Goal: Task Accomplishment & Management: Manage account settings

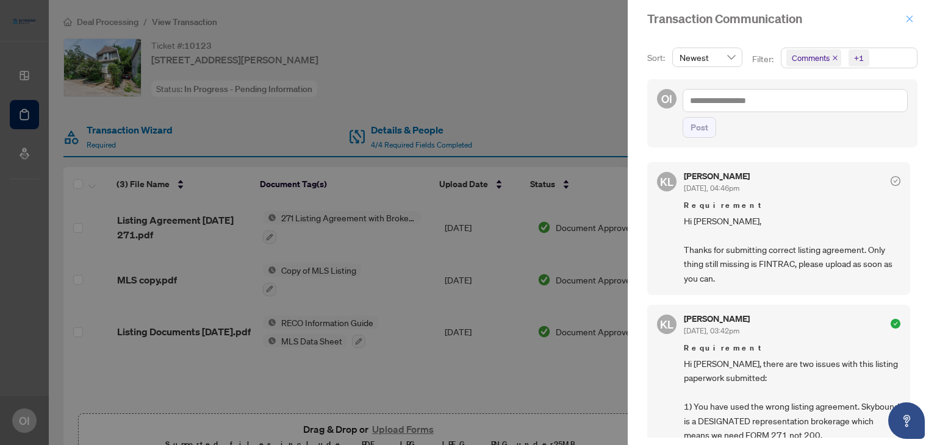
click at [910, 15] on icon "close" at bounding box center [909, 19] width 9 height 9
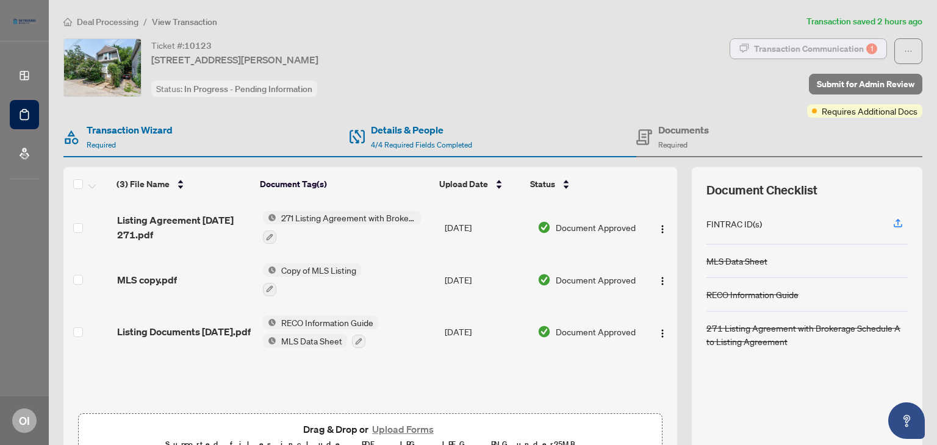
click at [801, 47] on div "Transaction Communication 1" at bounding box center [815, 49] width 123 height 20
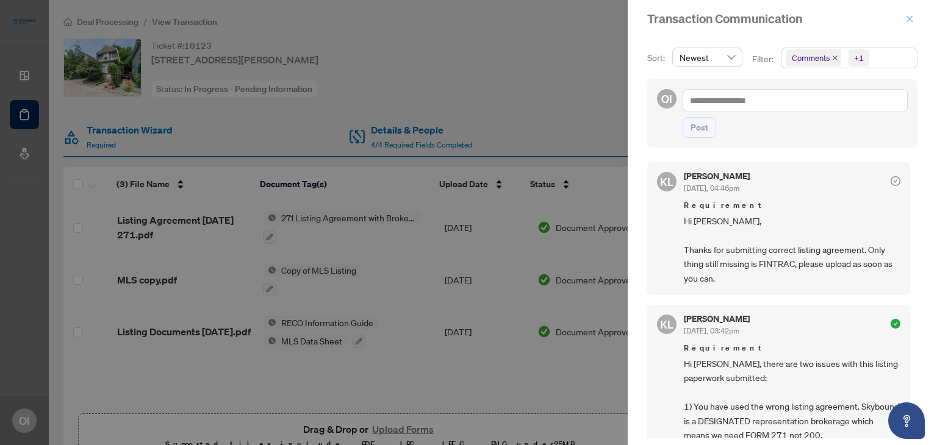
click at [912, 20] on icon "close" at bounding box center [909, 19] width 9 height 9
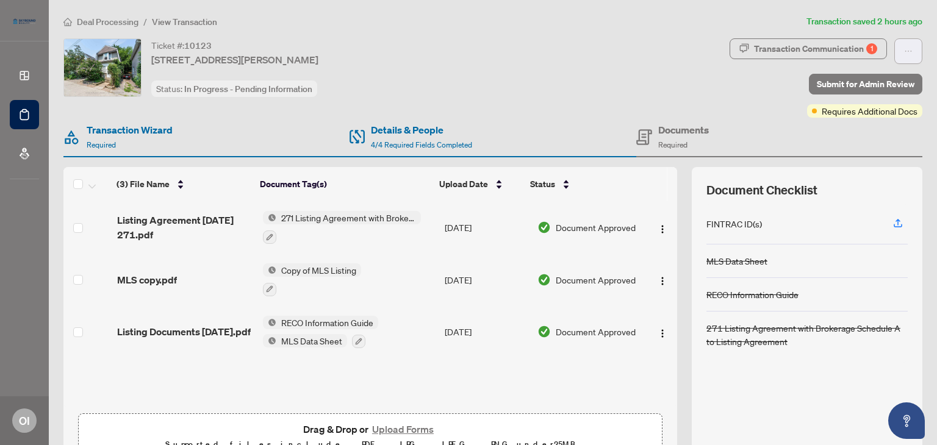
click at [904, 49] on icon "ellipsis" at bounding box center [908, 51] width 9 height 9
click at [863, 74] on span "Transaction Permissions" at bounding box center [856, 77] width 93 height 13
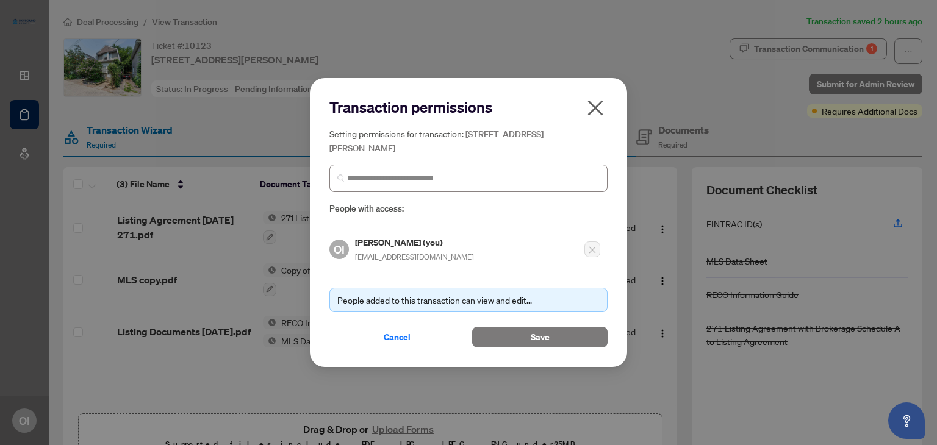
click at [461, 186] on span at bounding box center [468, 178] width 278 height 27
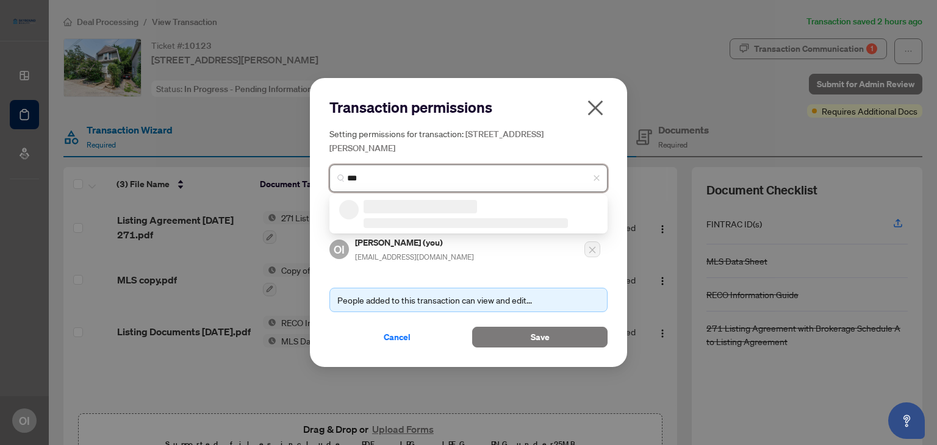
type input "****"
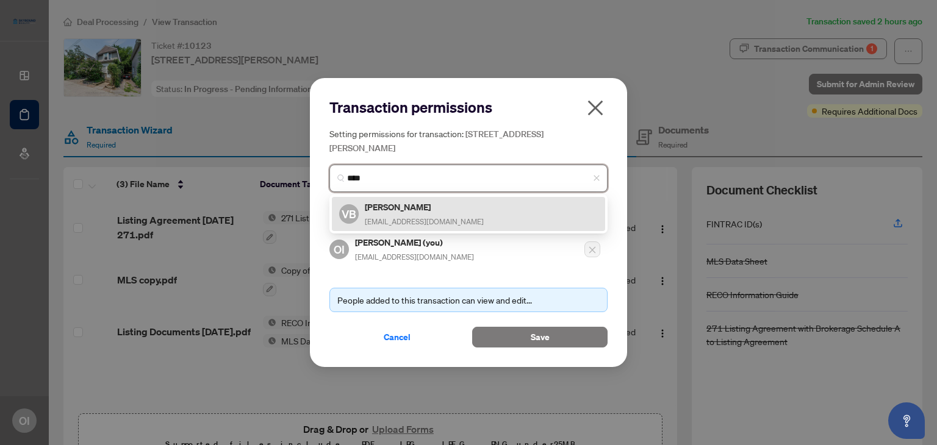
click at [456, 205] on div "VB [PERSON_NAME] [PERSON_NAME][EMAIL_ADDRESS][DOMAIN_NAME]" at bounding box center [468, 214] width 259 height 28
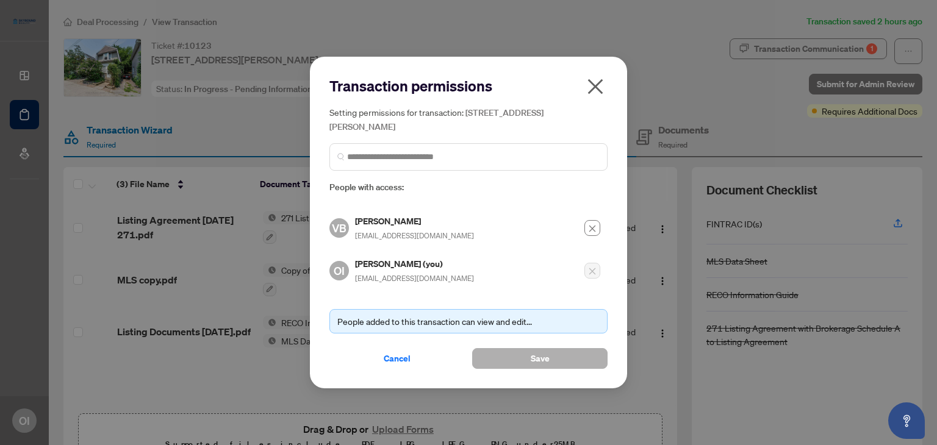
click at [546, 359] on span "Save" at bounding box center [539, 359] width 19 height 20
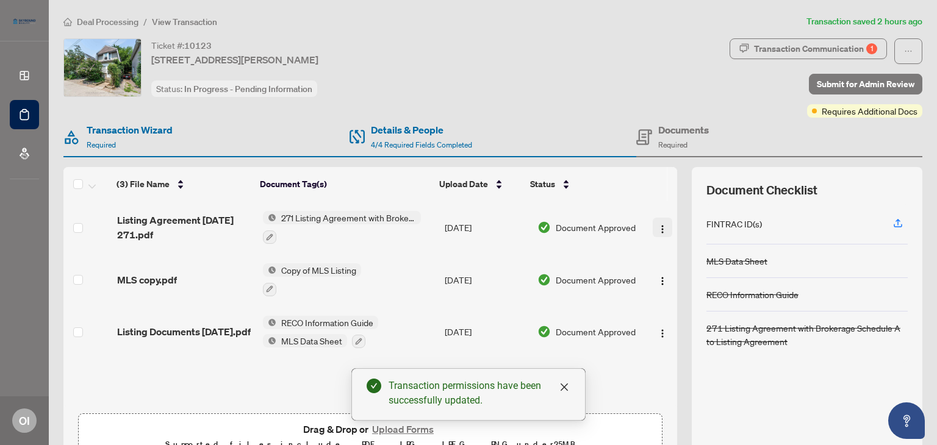
click at [657, 226] on img "button" at bounding box center [662, 229] width 10 height 10
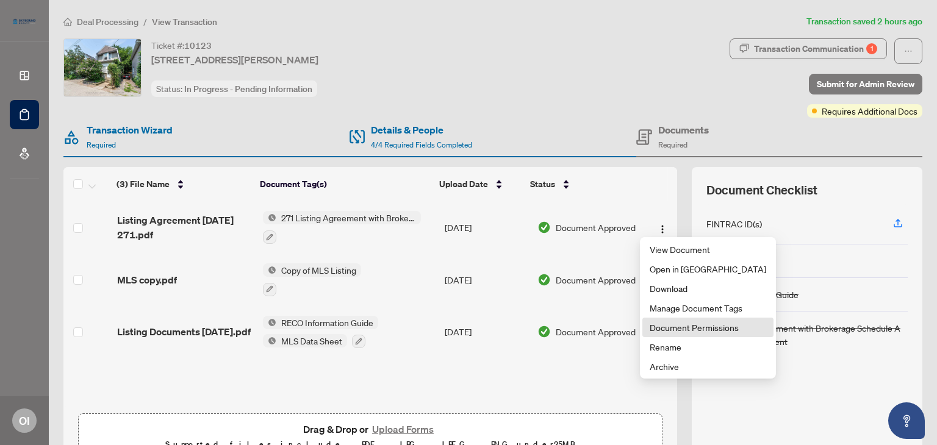
click at [668, 326] on span "Document Permissions" at bounding box center [707, 327] width 116 height 13
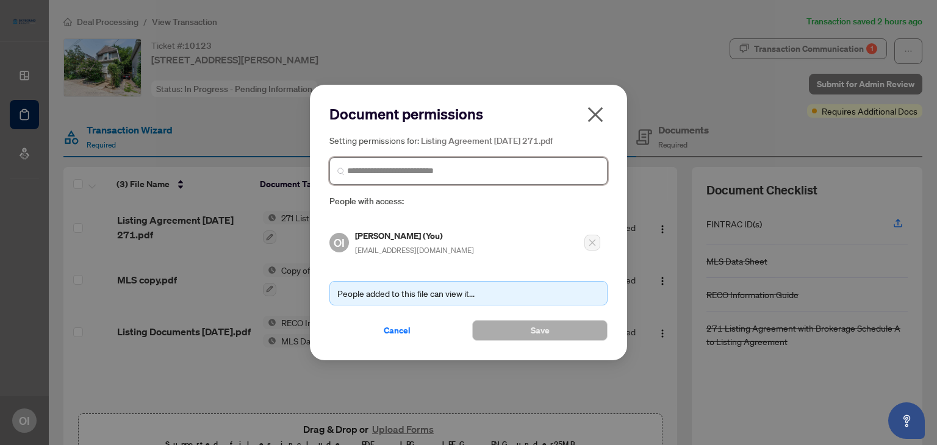
click at [539, 167] on input "search" at bounding box center [473, 171] width 252 height 13
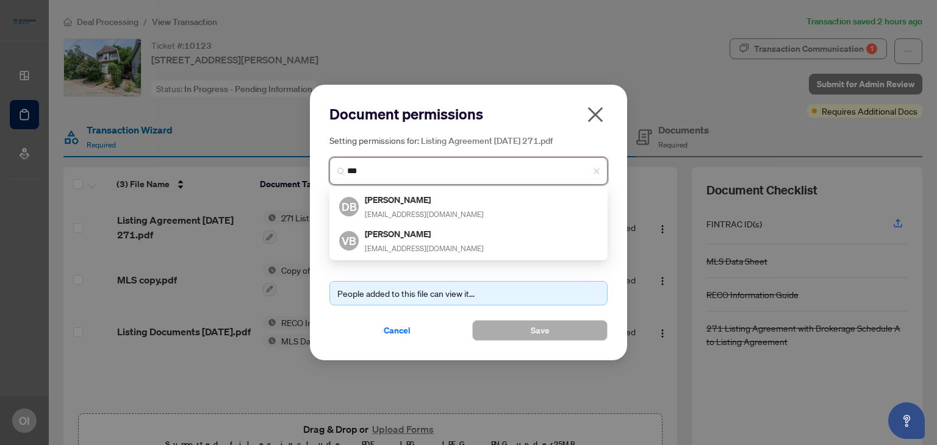
type input "****"
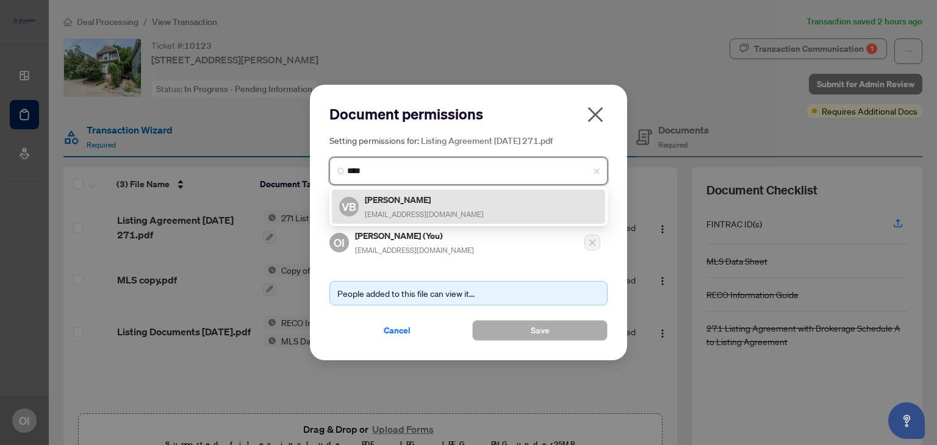
click at [490, 198] on div "VB [PERSON_NAME] [PERSON_NAME][EMAIL_ADDRESS][DOMAIN_NAME]" at bounding box center [468, 207] width 259 height 28
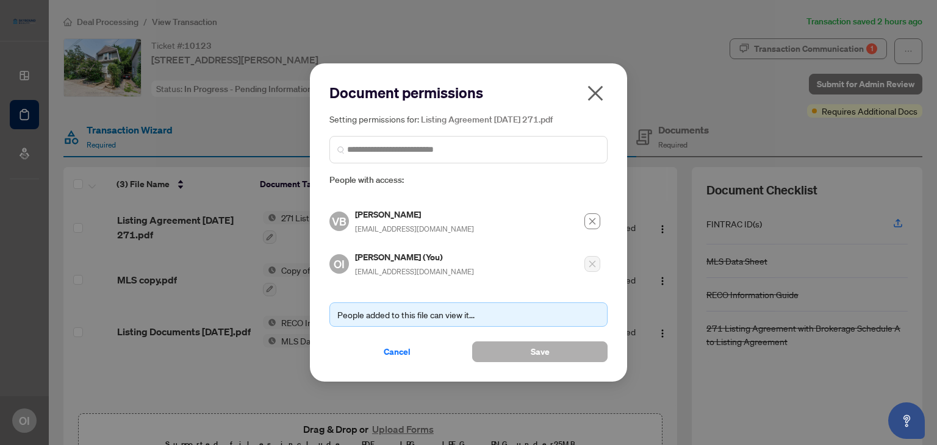
click at [528, 350] on button "Save" at bounding box center [539, 351] width 135 height 21
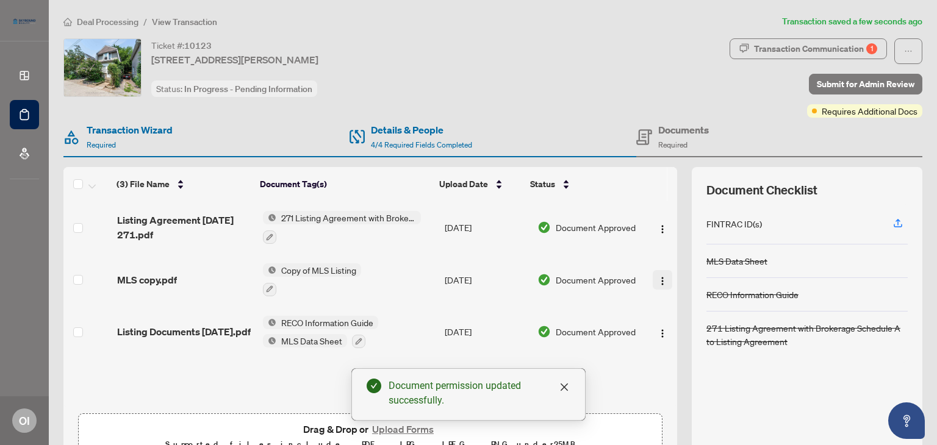
click at [657, 276] on img "button" at bounding box center [662, 281] width 10 height 10
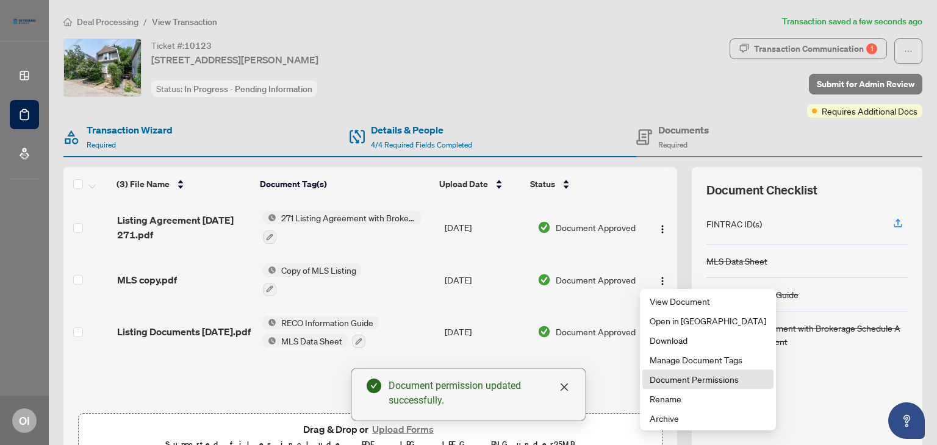
click at [667, 381] on span "Document Permissions" at bounding box center [707, 379] width 116 height 13
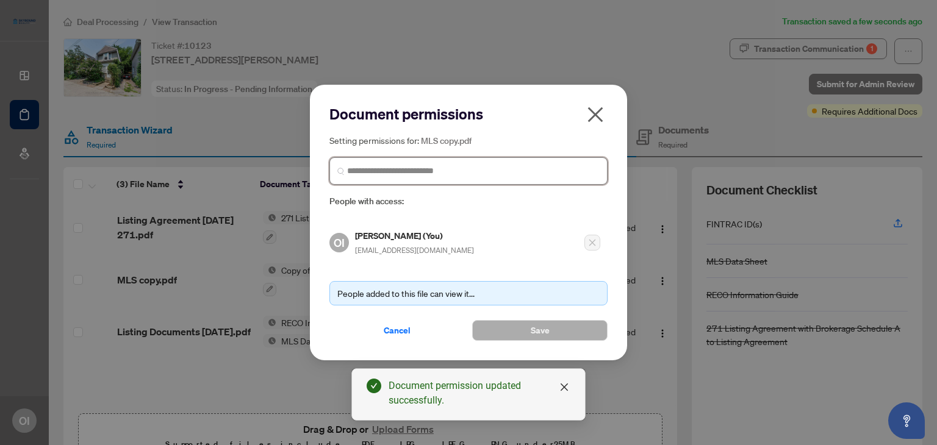
click at [451, 168] on input "search" at bounding box center [473, 171] width 252 height 13
type input "****"
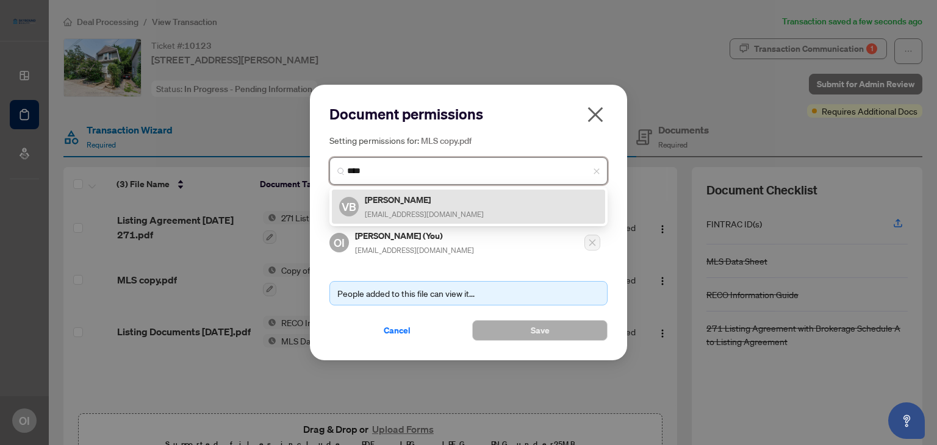
click at [455, 205] on div "VB [PERSON_NAME] [PERSON_NAME][EMAIL_ADDRESS][DOMAIN_NAME]" at bounding box center [468, 207] width 259 height 28
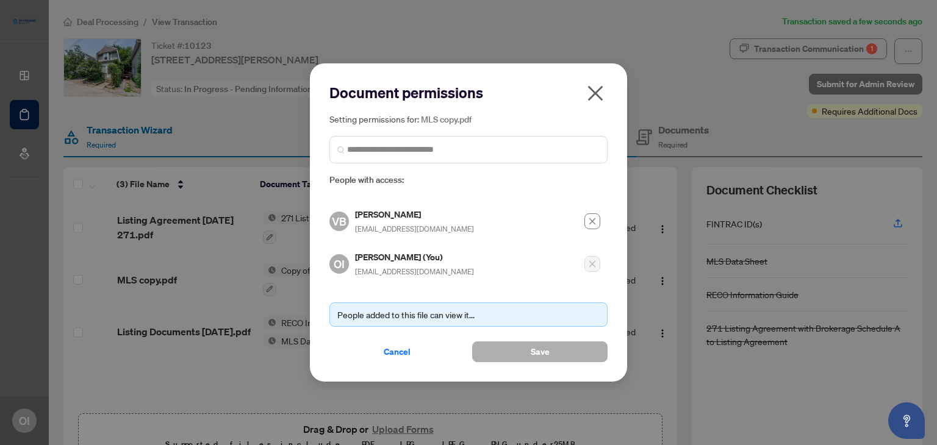
click at [508, 348] on button "Save" at bounding box center [539, 351] width 135 height 21
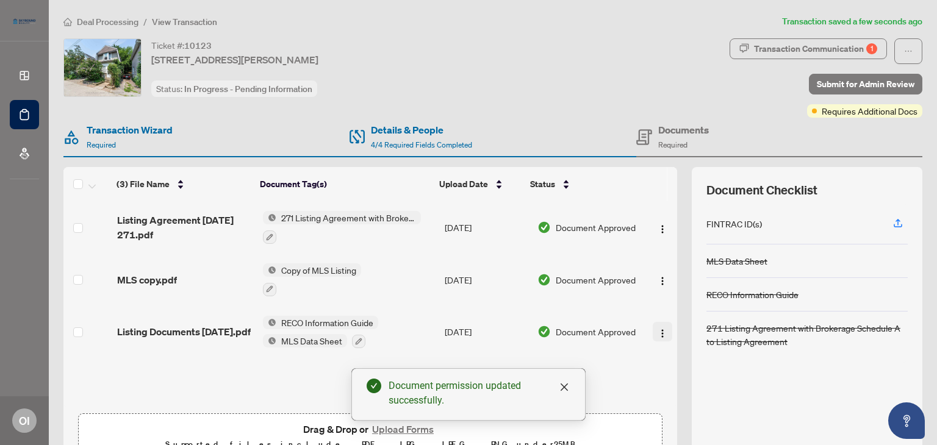
click at [657, 329] on img "button" at bounding box center [662, 334] width 10 height 10
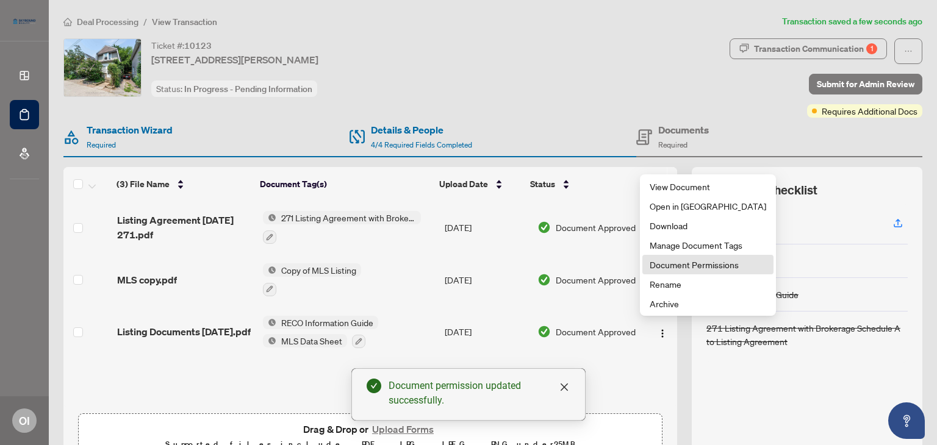
click at [687, 264] on span "Document Permissions" at bounding box center [707, 264] width 116 height 13
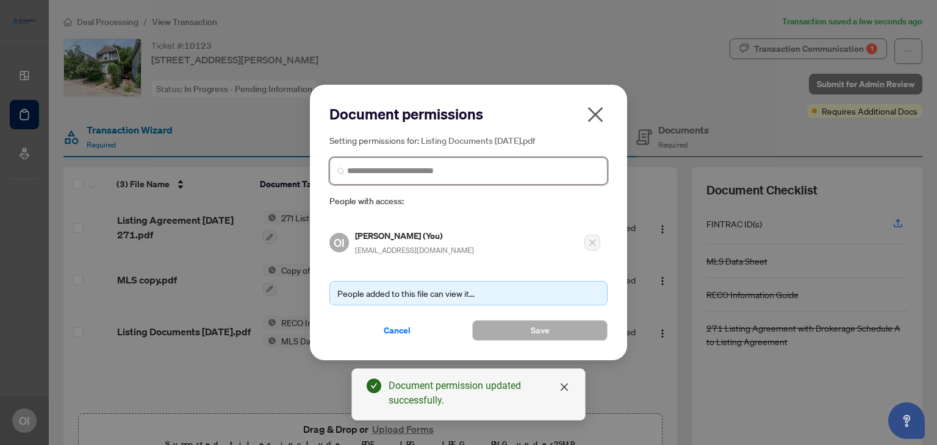
click at [536, 176] on input "search" at bounding box center [473, 171] width 252 height 13
type input "*****"
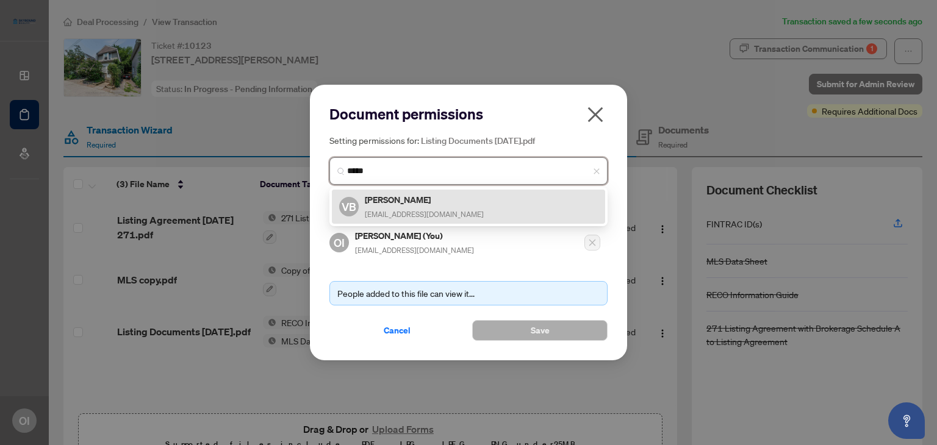
click at [507, 206] on div "VB [PERSON_NAME] [PERSON_NAME][EMAIL_ADDRESS][DOMAIN_NAME]" at bounding box center [468, 207] width 259 height 28
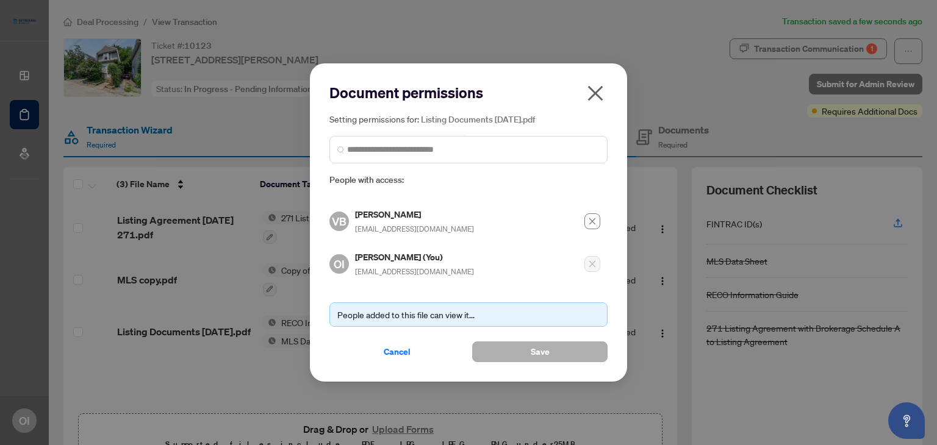
click at [532, 348] on span "Save" at bounding box center [539, 352] width 19 height 20
